Goal: Information Seeking & Learning: Learn about a topic

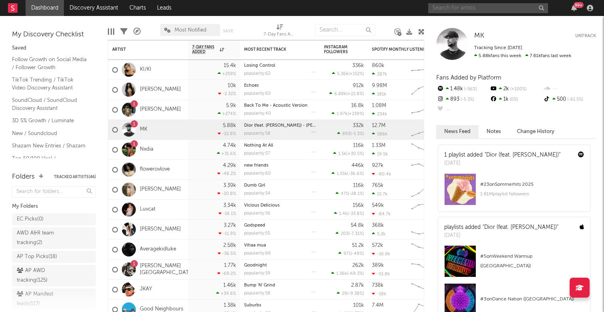
click at [453, 8] on input "text" at bounding box center [488, 8] width 120 height 10
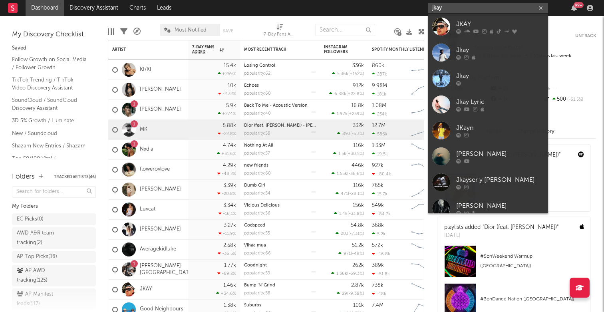
type input "jkay"
click at [443, 22] on div at bounding box center [441, 27] width 18 height 18
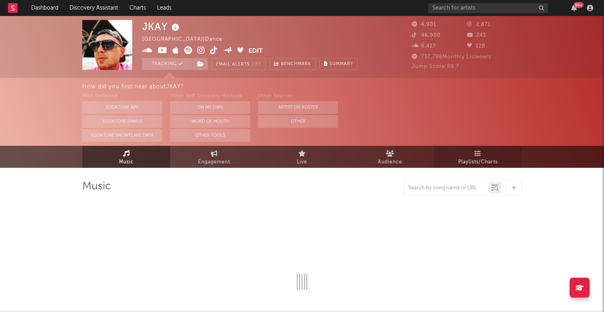
select select "6m"
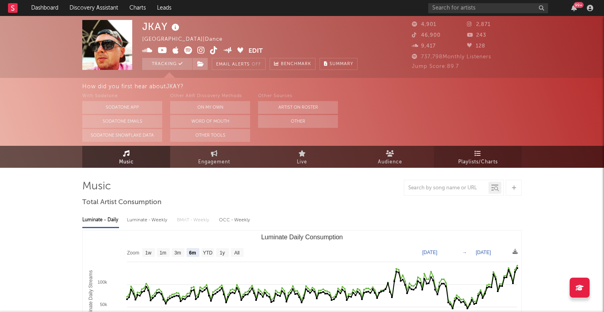
click at [479, 163] on span "Playlists/Charts" at bounding box center [478, 162] width 40 height 10
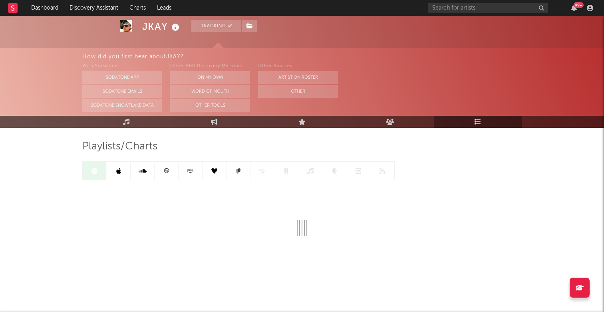
scroll to position [40, 0]
click at [173, 173] on link at bounding box center [167, 171] width 24 height 18
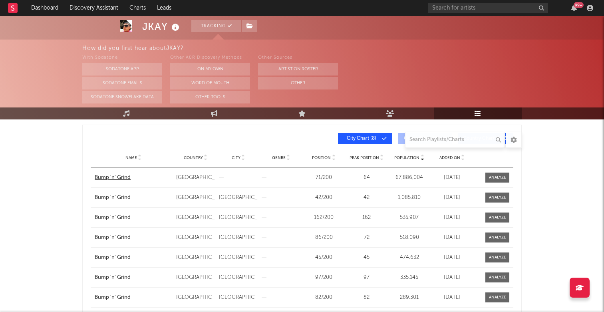
scroll to position [131, 0]
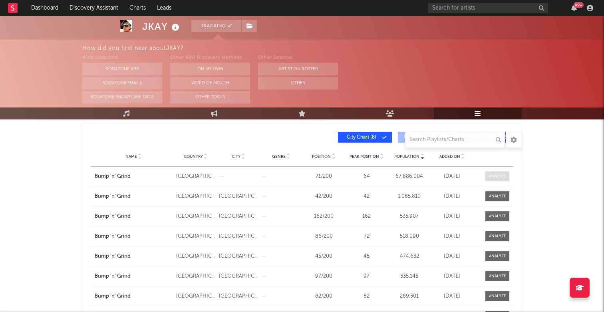
click at [502, 180] on span at bounding box center [497, 176] width 24 height 10
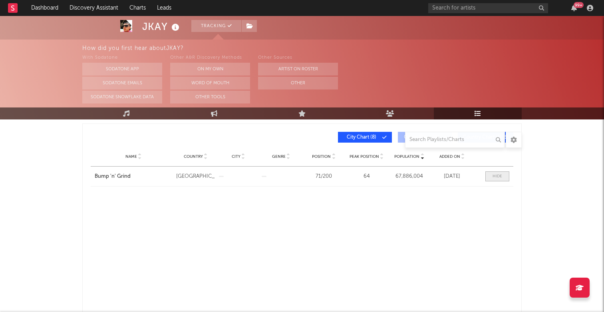
select select "All"
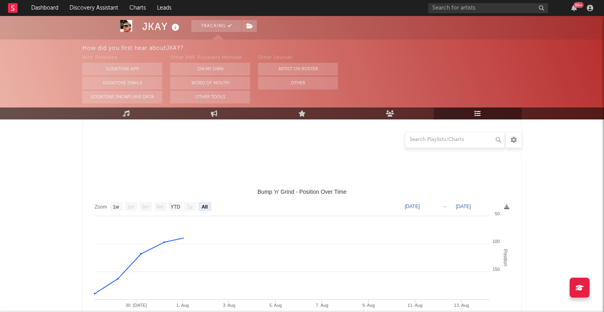
select select "1w"
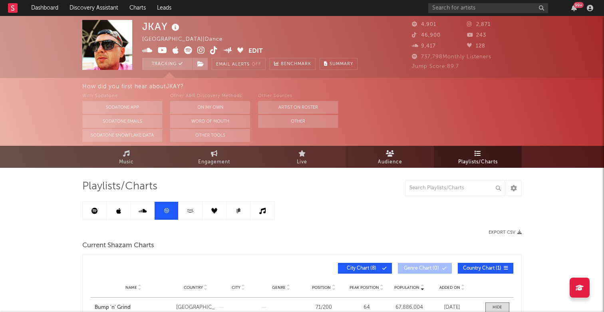
scroll to position [0, 0]
click at [83, 216] on link at bounding box center [95, 211] width 24 height 18
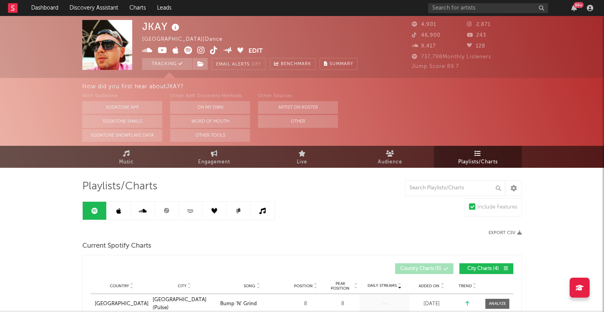
click at [97, 213] on icon at bounding box center [94, 211] width 6 height 6
click at [119, 211] on icon at bounding box center [118, 211] width 5 height 6
